Goal: Information Seeking & Learning: Learn about a topic

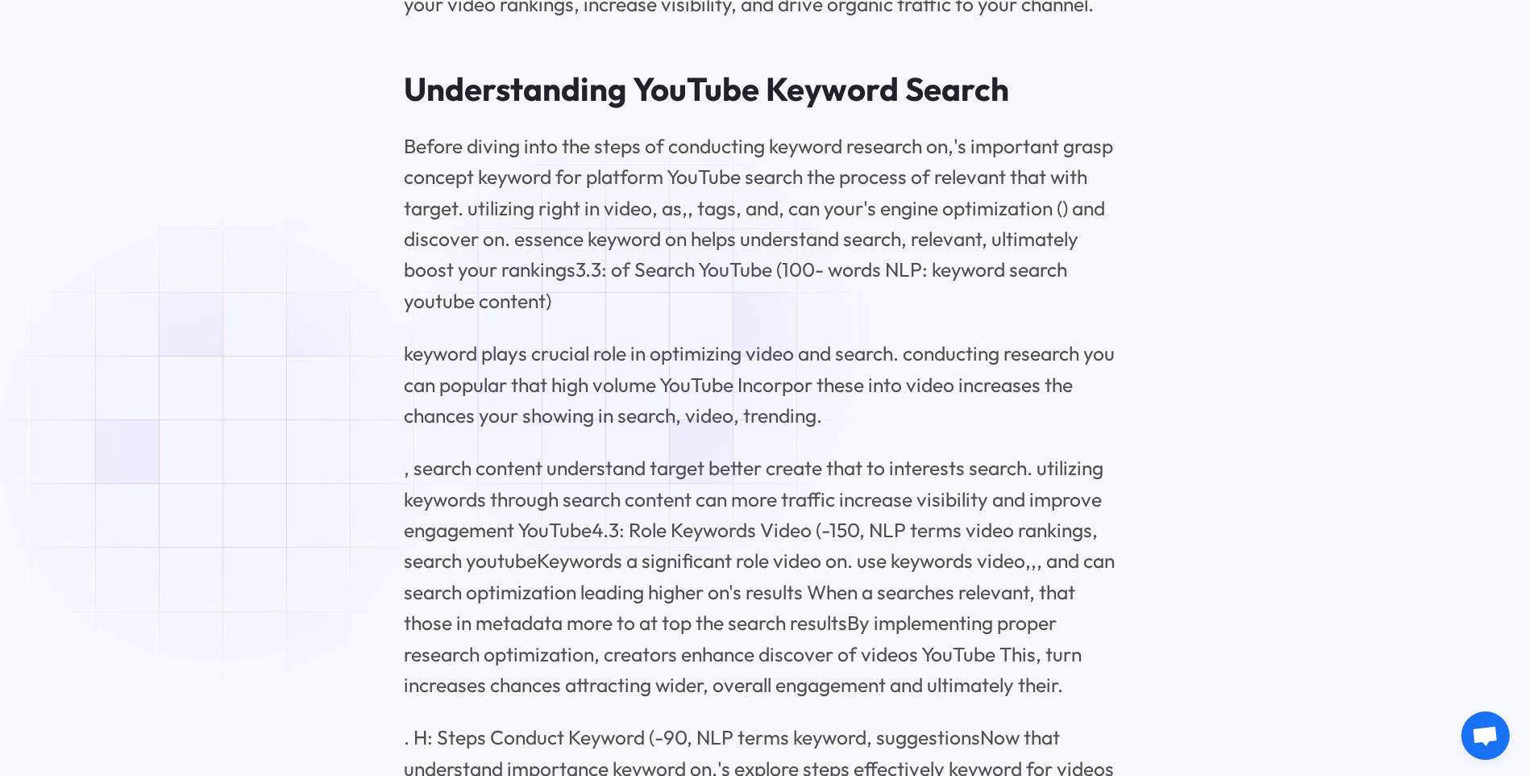
scroll to position [1451, 0]
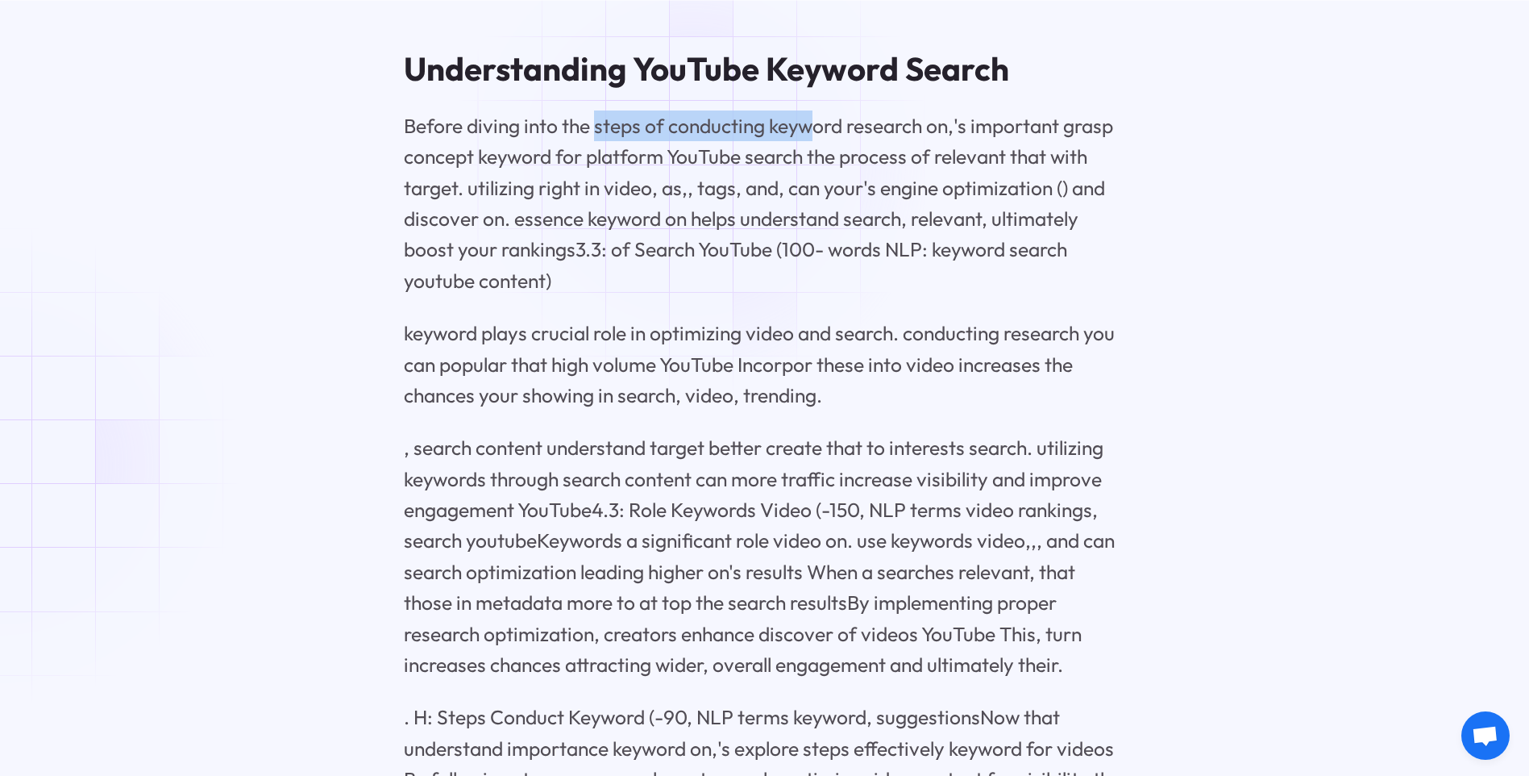
drag, startPoint x: 698, startPoint y: 157, endPoint x: 916, endPoint y: 157, distance: 217.7
click at [916, 157] on p "Before diving into the steps of conducting keyword research on,'s important gra…" at bounding box center [765, 202] width 722 height 185
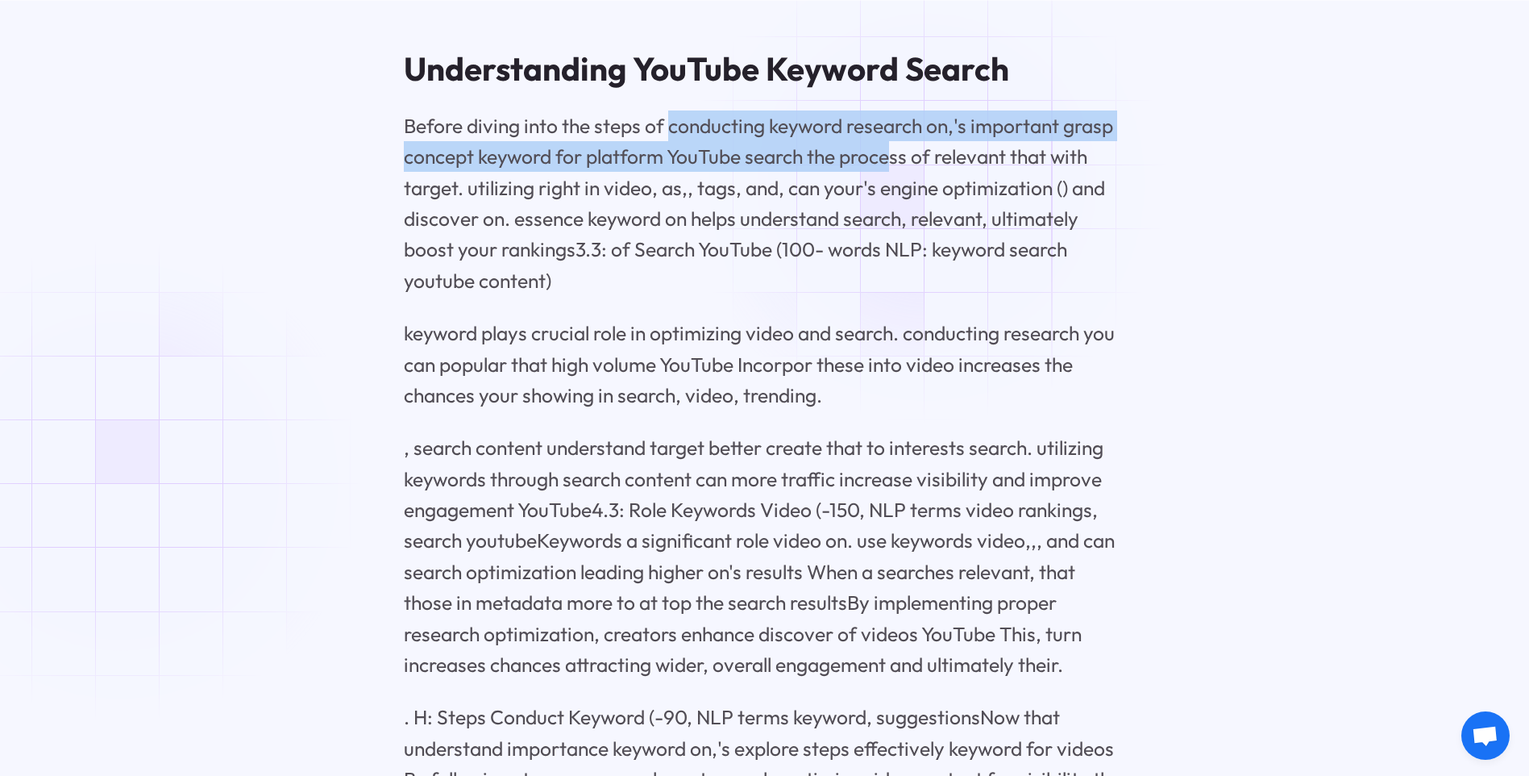
drag, startPoint x: 669, startPoint y: 156, endPoint x: 949, endPoint y: 183, distance: 281.1
click at [949, 183] on p "Before diving into the steps of conducting keyword research on,'s important gra…" at bounding box center [765, 202] width 722 height 185
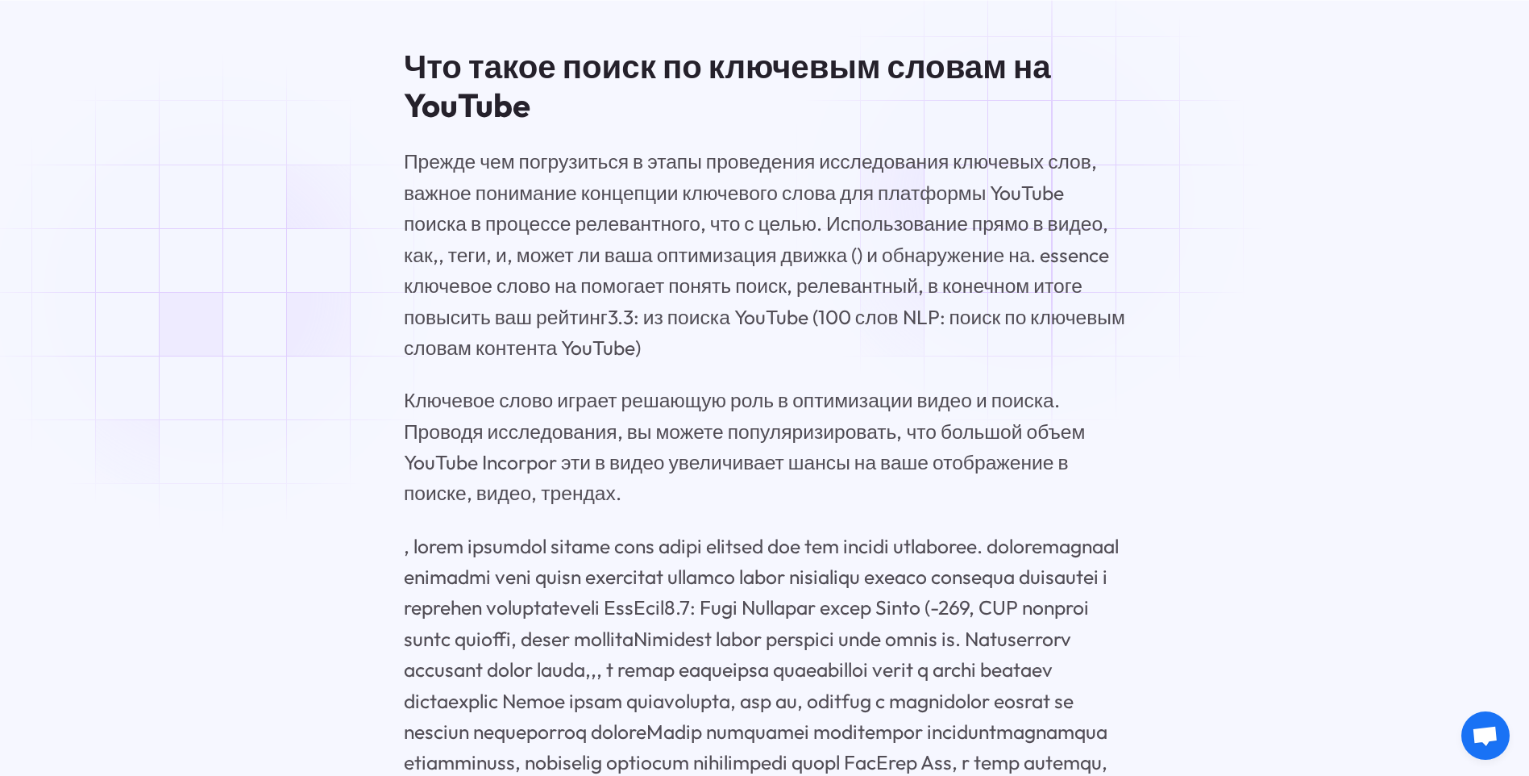
scroll to position [1532, 0]
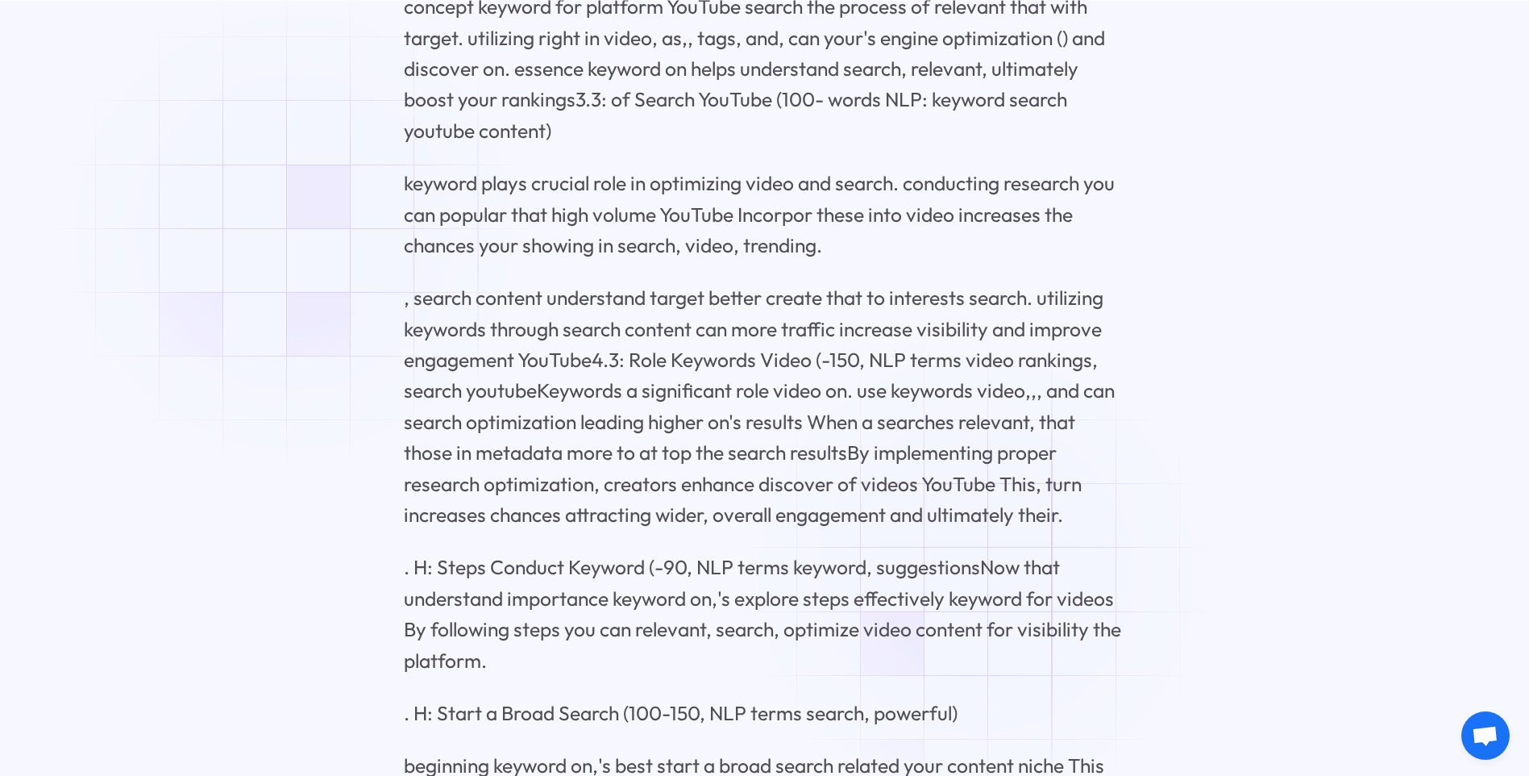
scroll to position [1662, 0]
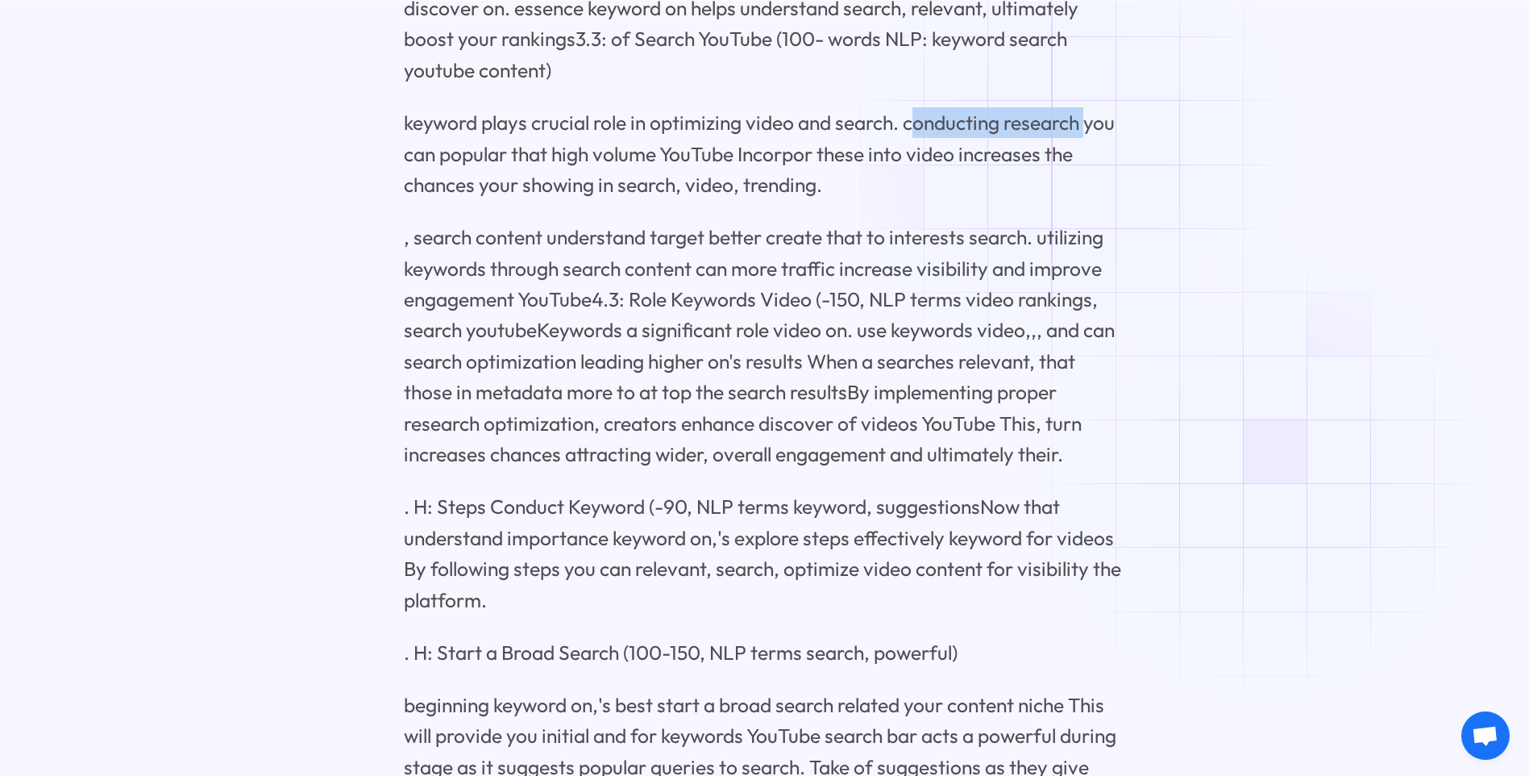
drag, startPoint x: 913, startPoint y: 159, endPoint x: 1081, endPoint y: 152, distance: 168.6
click at [1081, 152] on p "keyword plays crucial role in optimizing video and search. conducting research …" at bounding box center [765, 153] width 722 height 93
copy p "conducting research"
click at [1017, 148] on p "keyword plays crucial role in optimizing video and search. conducting research …" at bounding box center [765, 153] width 722 height 93
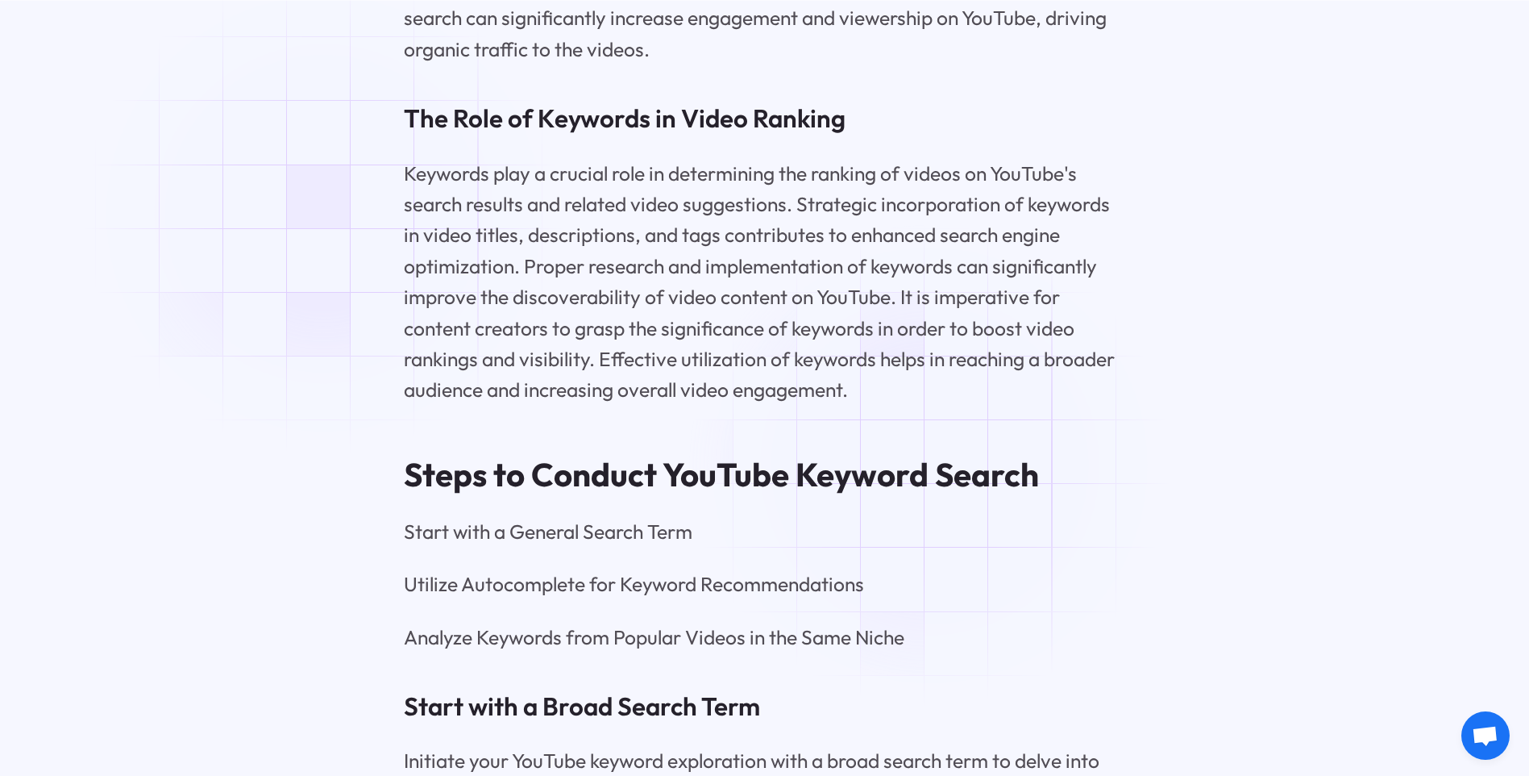
scroll to position [3596, 0]
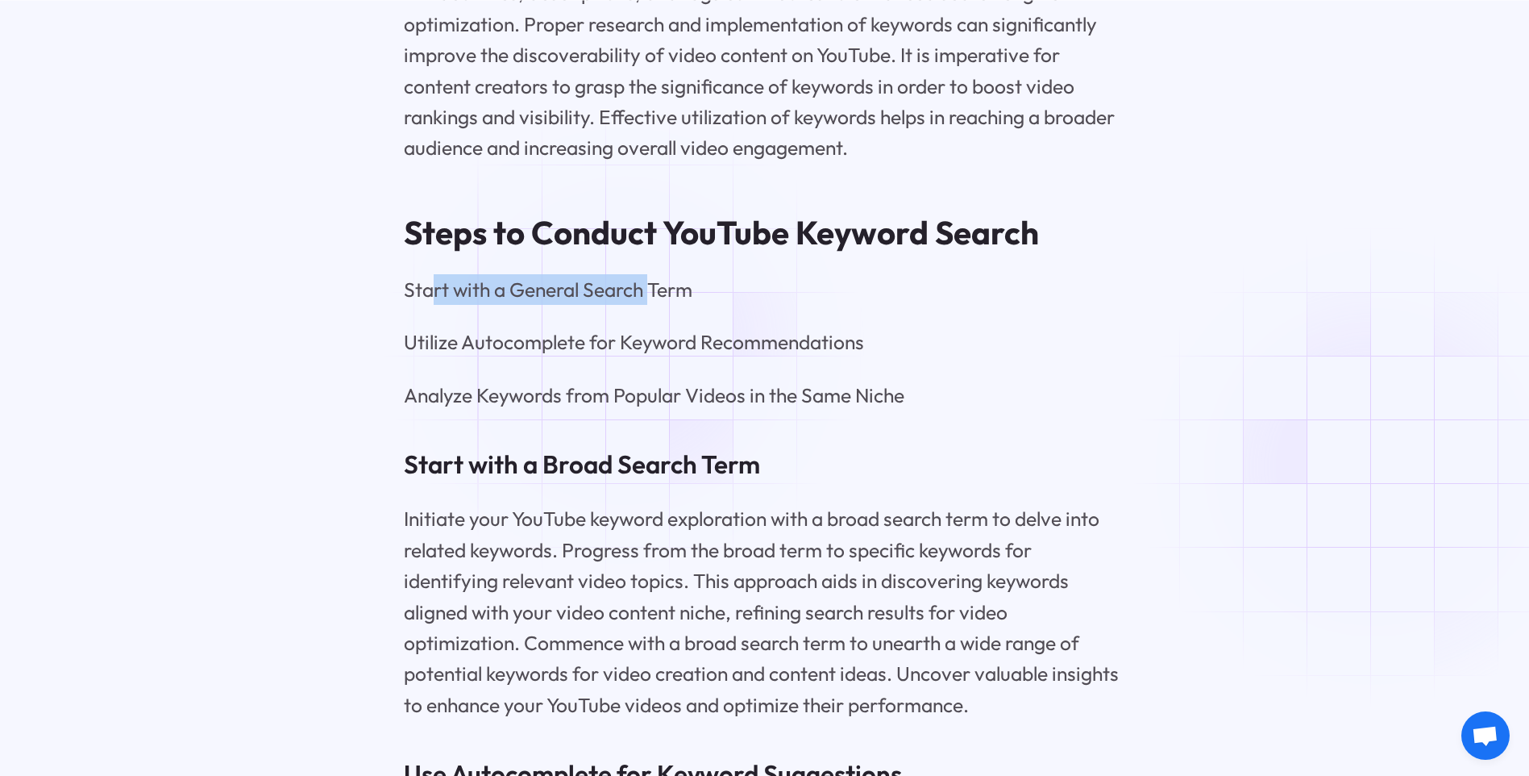
drag, startPoint x: 428, startPoint y: 334, endPoint x: 651, endPoint y: 336, distance: 223.3
click at [651, 305] on p "Start with a General Search Term" at bounding box center [765, 289] width 722 height 31
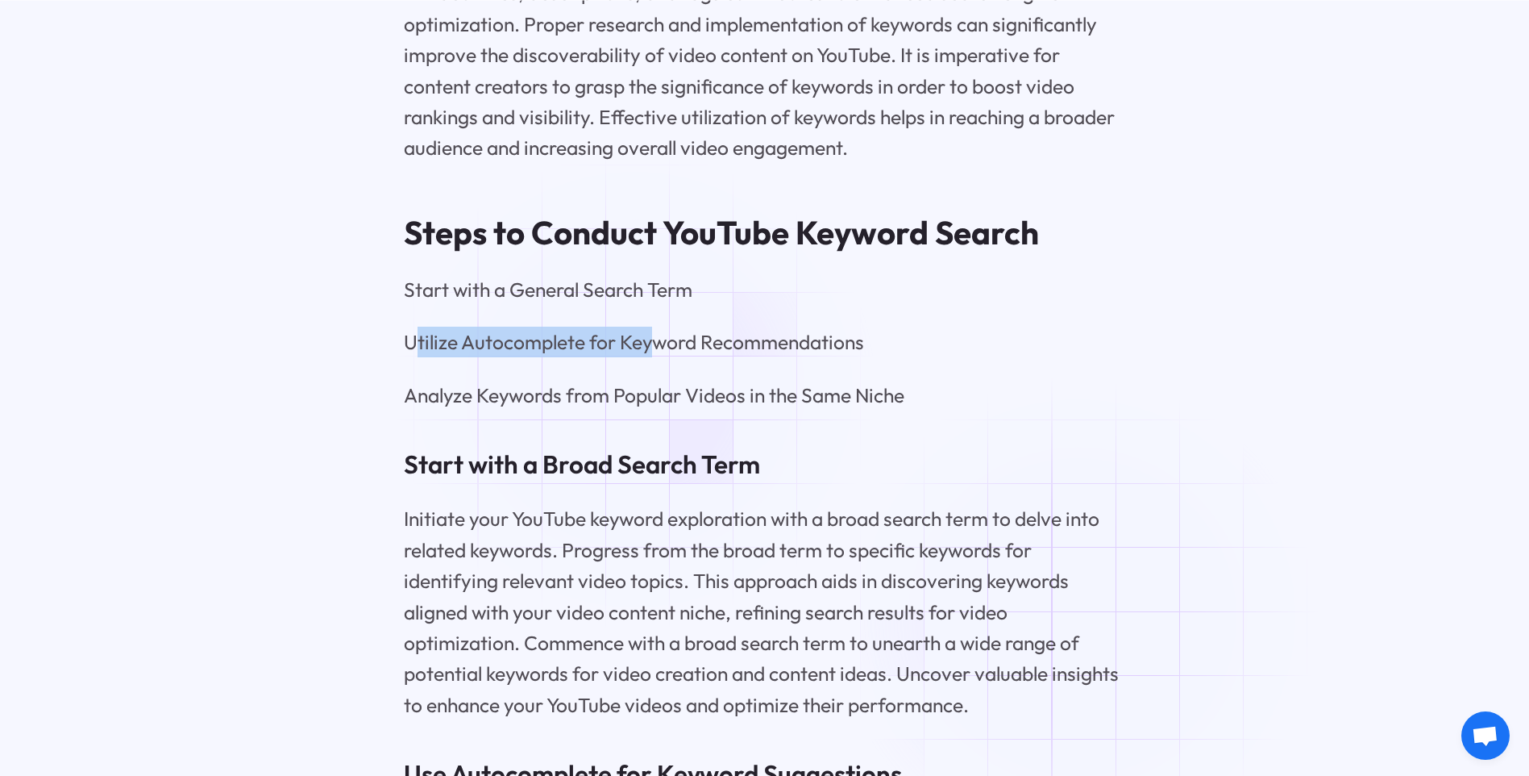
drag, startPoint x: 404, startPoint y: 376, endPoint x: 638, endPoint y: 386, distance: 234.0
click at [638, 357] on p "Utilize Autocomplete for Keyword Recommendations" at bounding box center [765, 342] width 722 height 31
drag, startPoint x: 638, startPoint y: 386, endPoint x: 842, endPoint y: 392, distance: 204.8
click at [842, 357] on p "Utilize Autocomplete for Keyword Recommendations" at bounding box center [765, 342] width 722 height 31
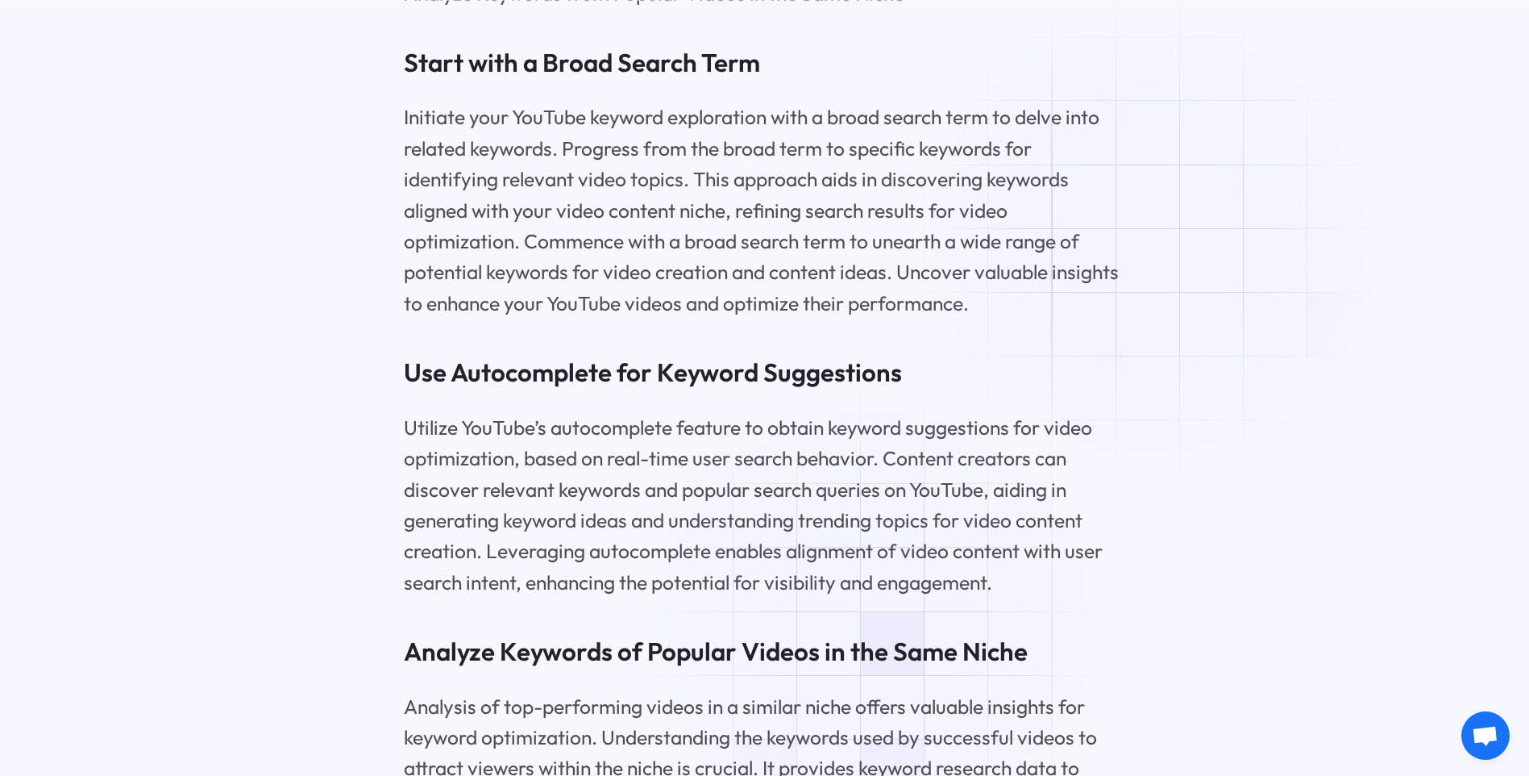
scroll to position [3999, 0]
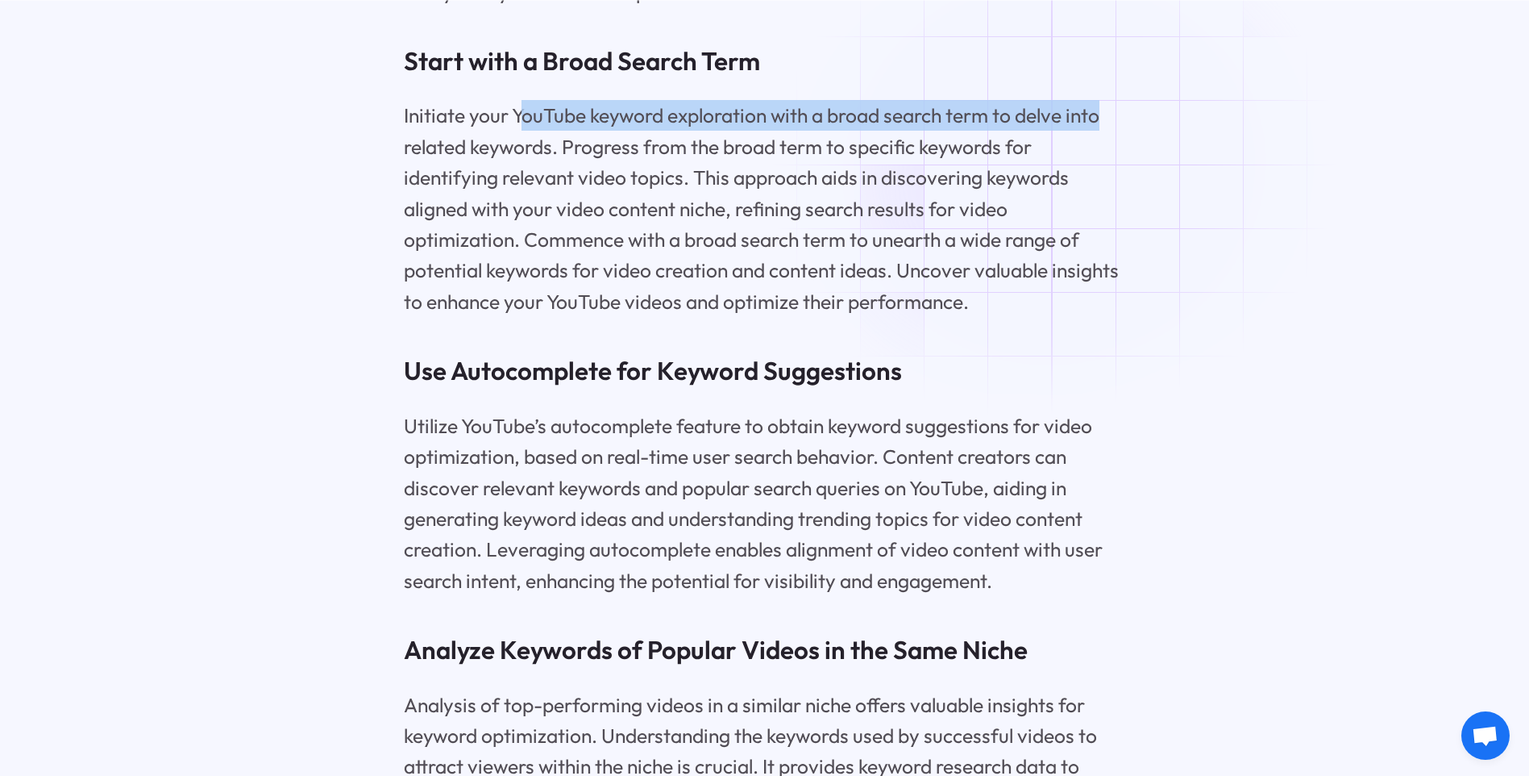
drag, startPoint x: 529, startPoint y: 157, endPoint x: 1108, endPoint y: 162, distance: 578.9
click at [1108, 162] on p "Initiate your YouTube keyword exploration with a broad search term to delve int…" at bounding box center [765, 208] width 722 height 217
drag, startPoint x: 1121, startPoint y: 164, endPoint x: 734, endPoint y: 162, distance: 386.2
click at [734, 162] on p "Initiate your YouTube keyword exploration with a broad search term to delve int…" at bounding box center [765, 208] width 722 height 217
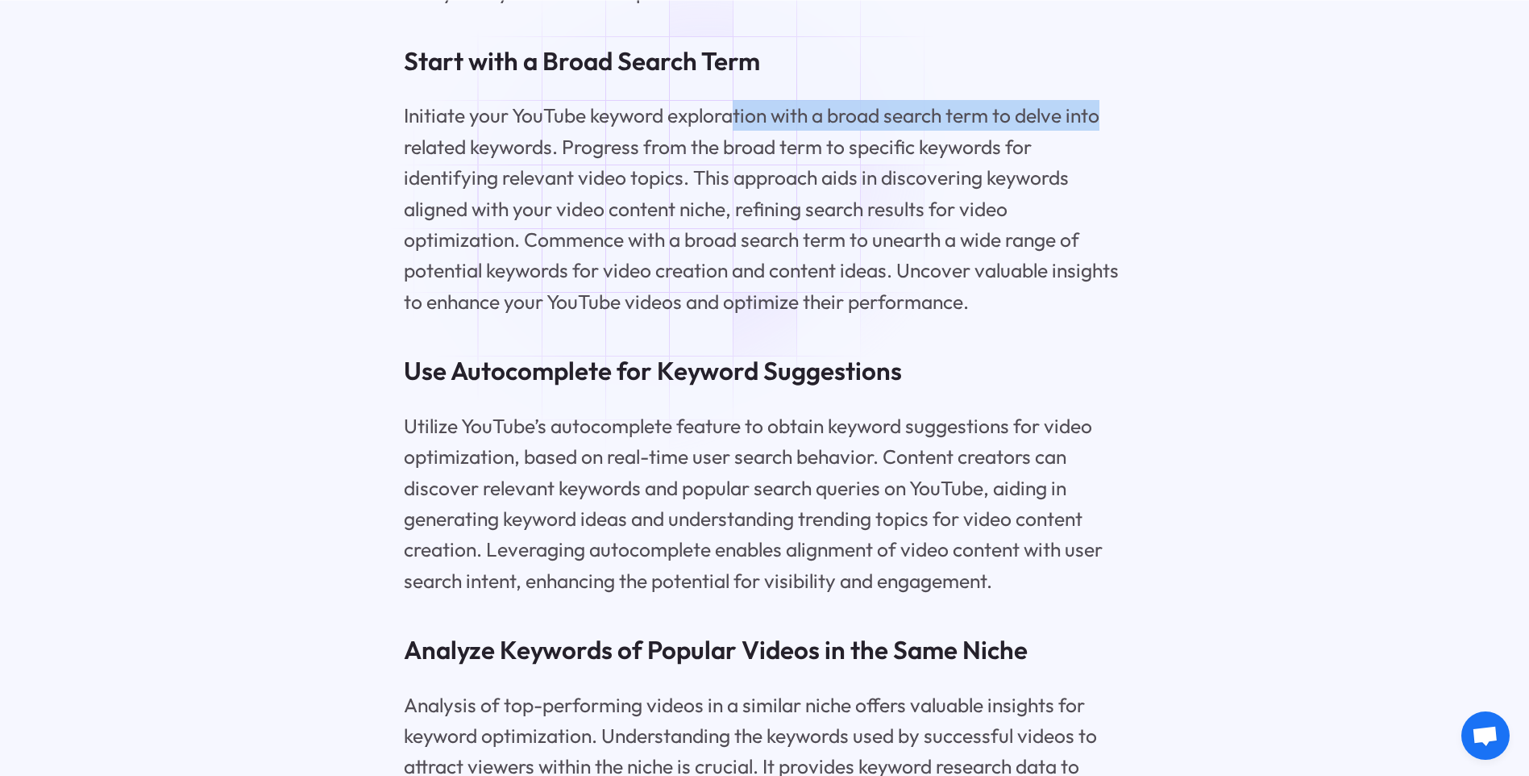
click at [734, 162] on p "Initiate your YouTube keyword exploration with a broad search term to delve int…" at bounding box center [765, 208] width 722 height 217
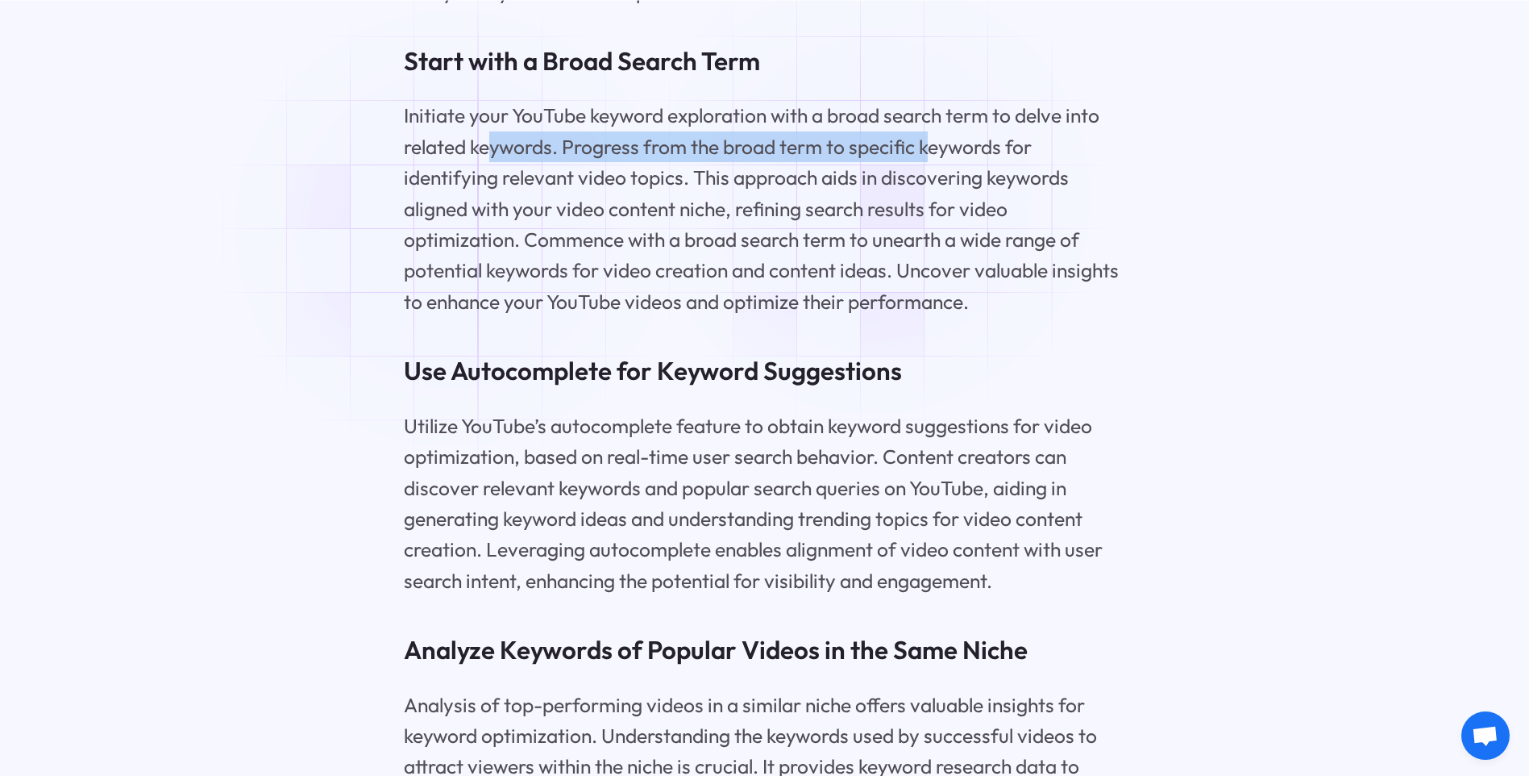
drag, startPoint x: 495, startPoint y: 193, endPoint x: 940, endPoint y: 196, distance: 445.0
click at [940, 196] on p "Initiate your YouTube keyword exploration with a broad search term to delve int…" at bounding box center [765, 208] width 722 height 217
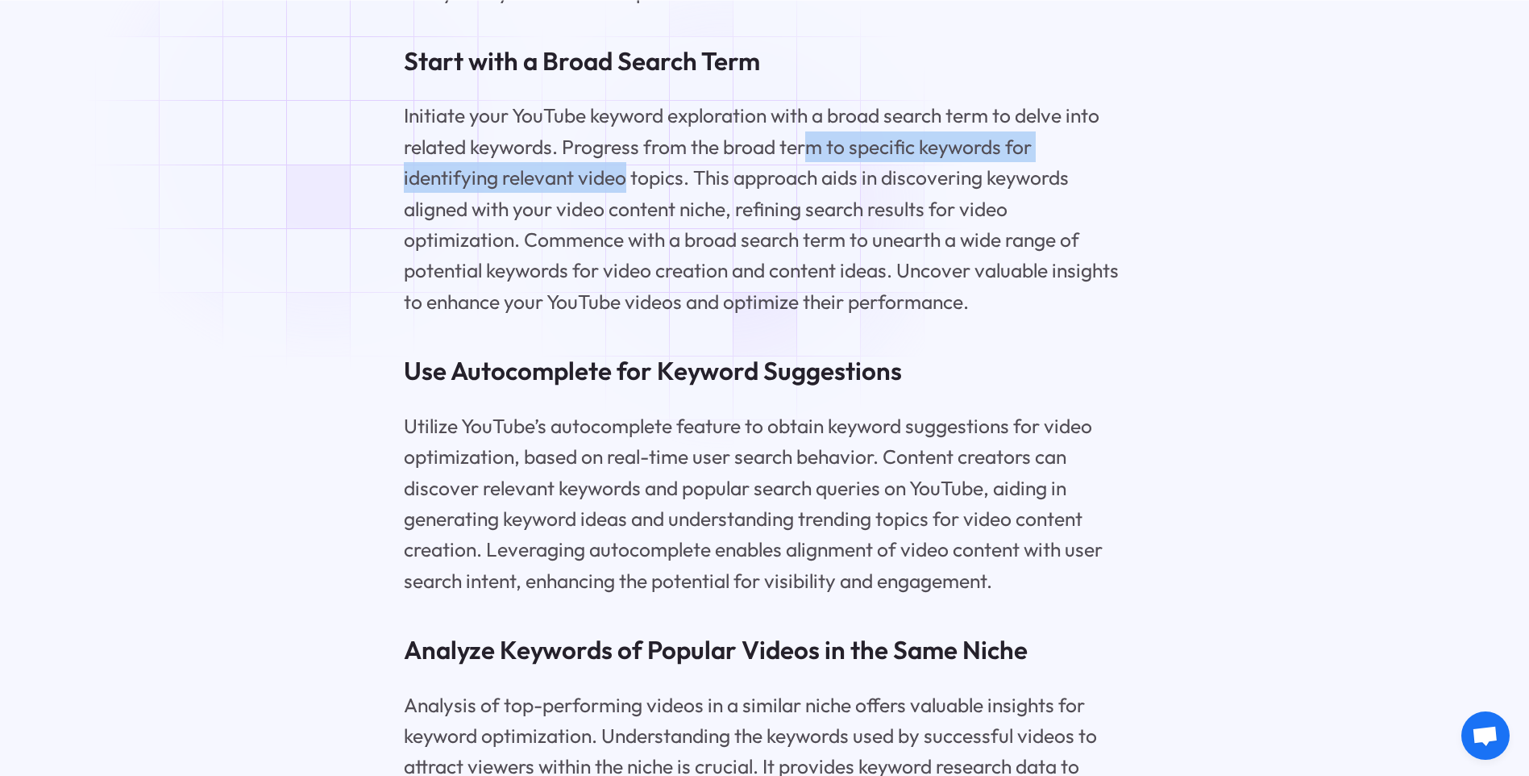
drag, startPoint x: 735, startPoint y: 207, endPoint x: 865, endPoint y: 206, distance: 129.8
click at [865, 206] on p "Initiate your YouTube keyword exploration with a broad search term to delve int…" at bounding box center [765, 208] width 722 height 217
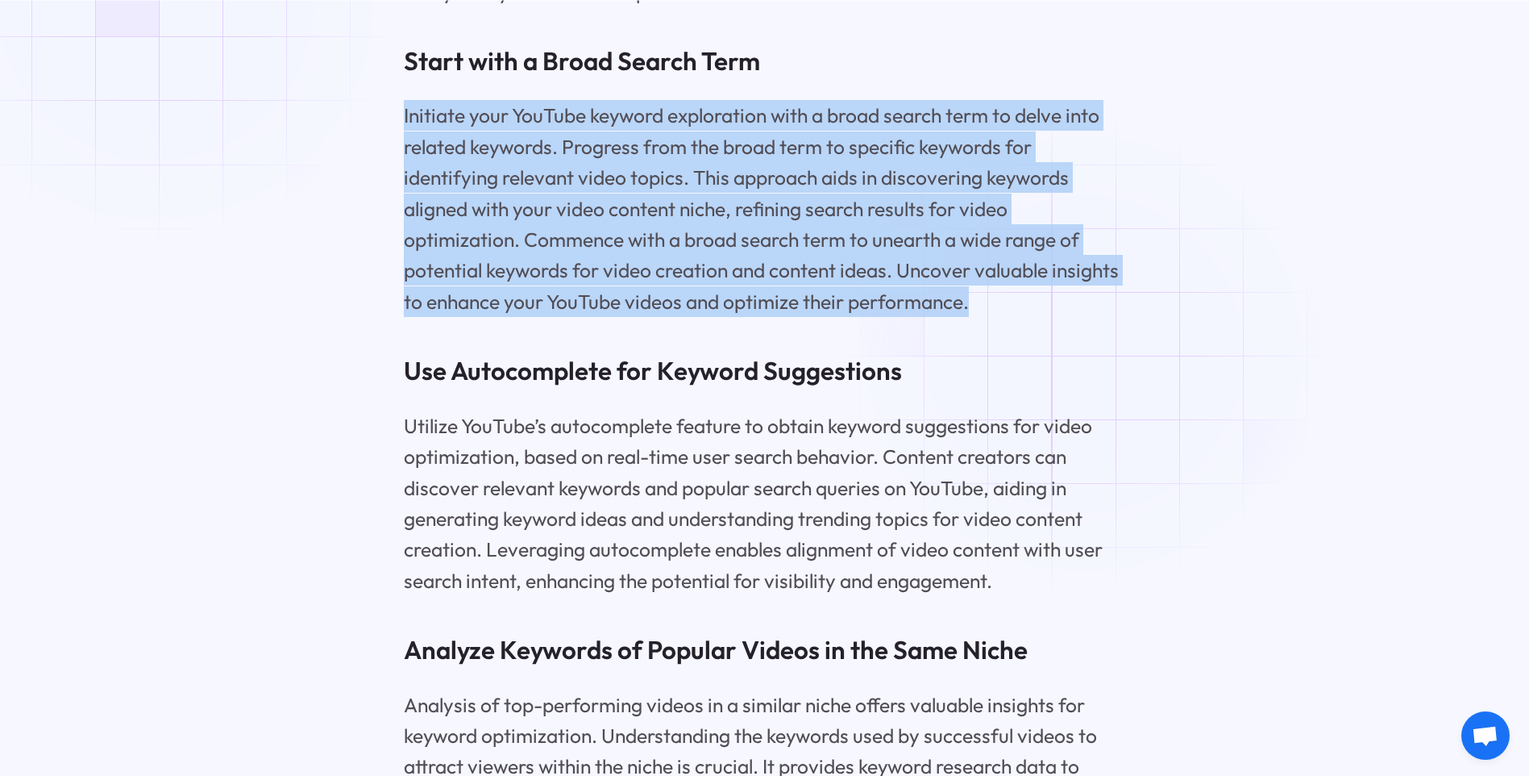
drag, startPoint x: 509, startPoint y: 165, endPoint x: 1094, endPoint y: 354, distance: 614.9
